Goal: Task Accomplishment & Management: Manage account settings

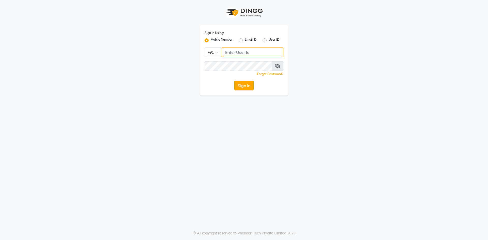
type input "9346469616"
click at [249, 83] on button "Sign In" at bounding box center [243, 86] width 19 height 10
